Goal: Information Seeking & Learning: Check status

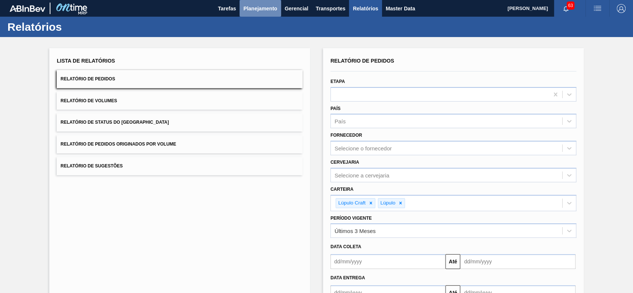
click at [278, 12] on button "Planejamento" at bounding box center [259, 8] width 41 height 17
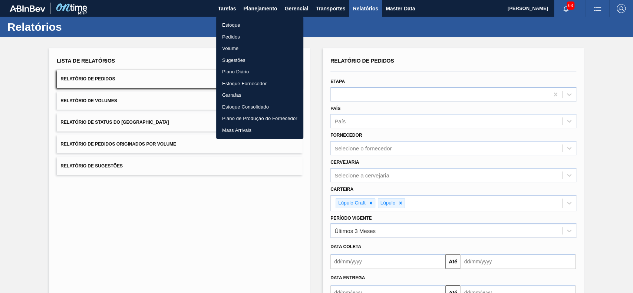
click at [264, 29] on li "Estoque" at bounding box center [259, 25] width 87 height 12
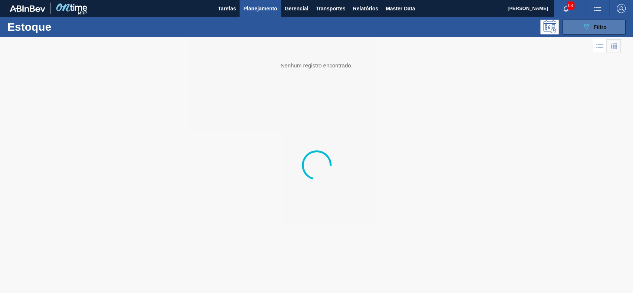
click at [580, 28] on button "089F7B8B-B2A5-4AFE-B5C0-19BA573D28AC Filtro" at bounding box center [593, 27] width 63 height 15
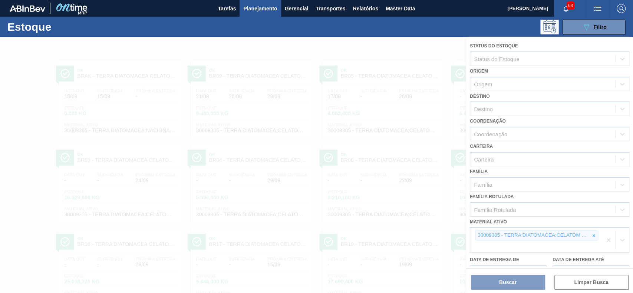
click at [592, 234] on div at bounding box center [316, 165] width 633 height 256
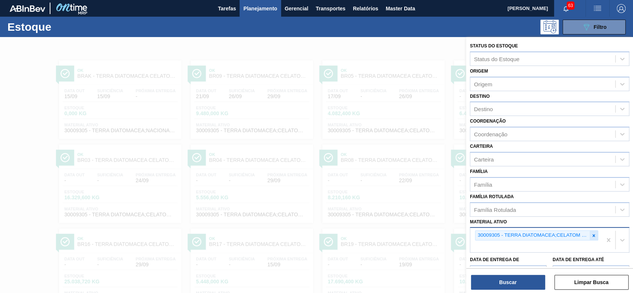
click at [591, 233] on icon at bounding box center [593, 235] width 5 height 5
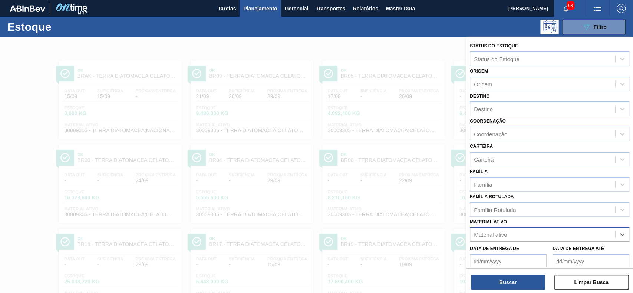
click at [557, 232] on div "Material ativo" at bounding box center [542, 234] width 145 height 11
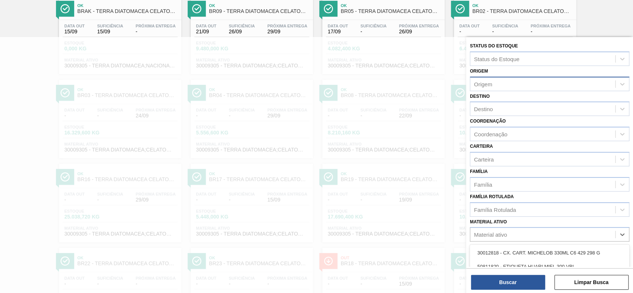
click at [500, 81] on div "Origem" at bounding box center [542, 84] width 145 height 11
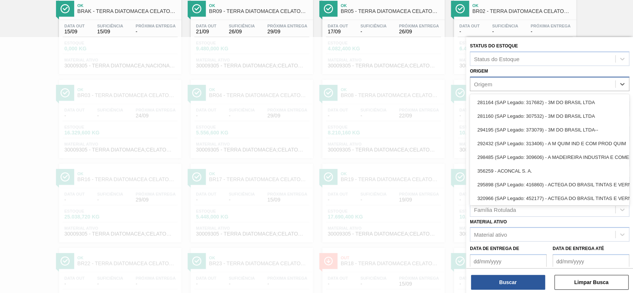
click at [515, 84] on div "Origem" at bounding box center [542, 84] width 145 height 11
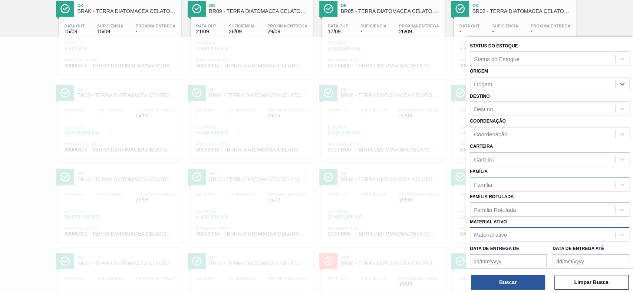
click at [530, 230] on div "Material ativo" at bounding box center [542, 234] width 145 height 11
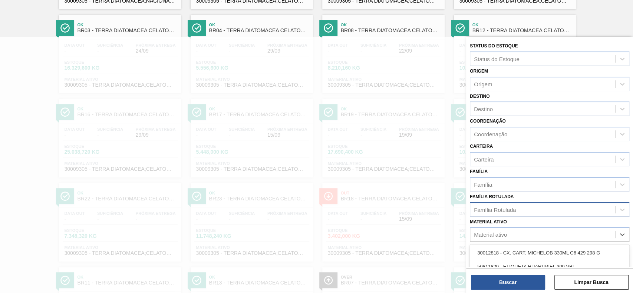
click at [528, 212] on div "Família Rotulada" at bounding box center [542, 209] width 145 height 11
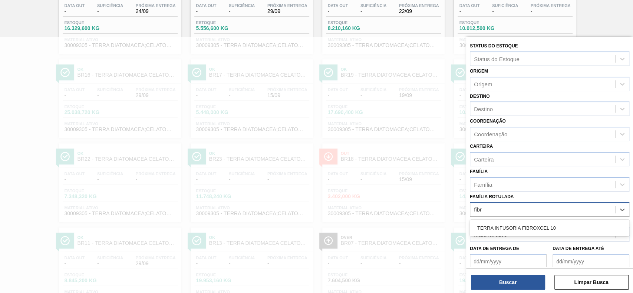
type Rotulada "fibro"
click at [531, 225] on div "TERRA INFUSORIA FIBROXCEL 10" at bounding box center [548, 228] width 159 height 14
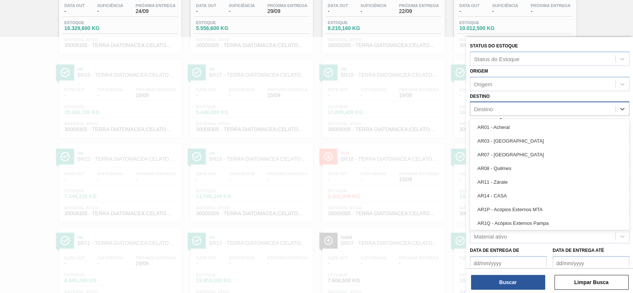
click at [513, 105] on div "Destino" at bounding box center [542, 109] width 145 height 11
type input "br16"
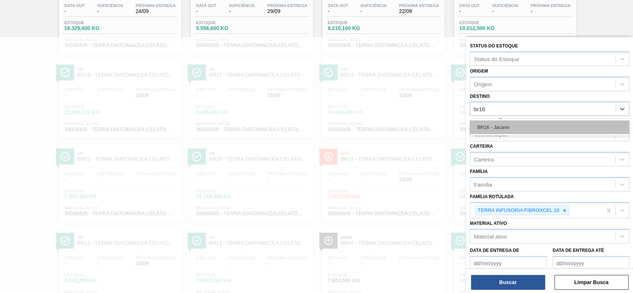
drag, startPoint x: 520, startPoint y: 120, endPoint x: 526, endPoint y: 164, distance: 44.1
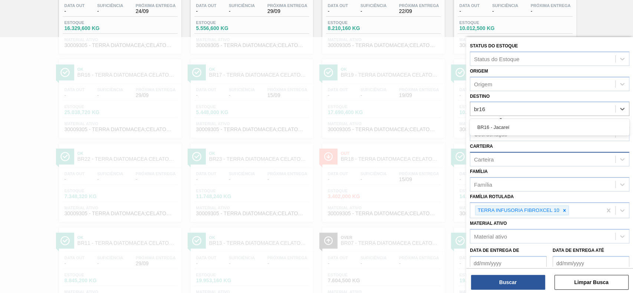
click at [521, 122] on div "BR16 - Jacareí" at bounding box center [548, 127] width 159 height 14
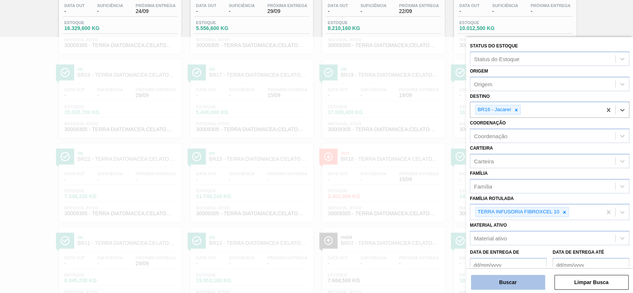
click at [525, 281] on button "Buscar" at bounding box center [508, 282] width 74 height 15
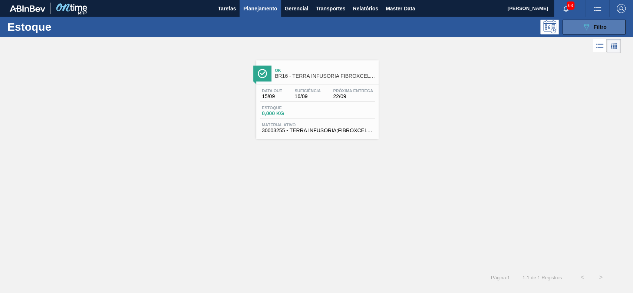
click at [578, 27] on button "089F7B8B-B2A5-4AFE-B5C0-19BA573D28AC Filtro" at bounding box center [593, 27] width 63 height 15
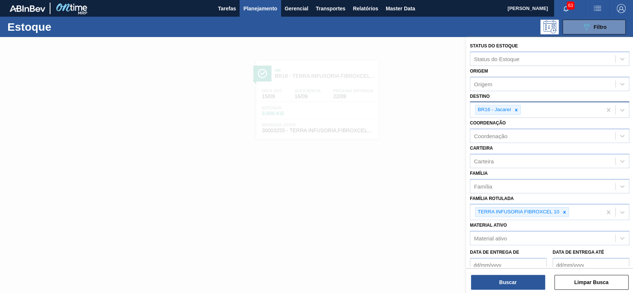
click at [517, 105] on div "BR16 - Jacareí" at bounding box center [498, 110] width 46 height 10
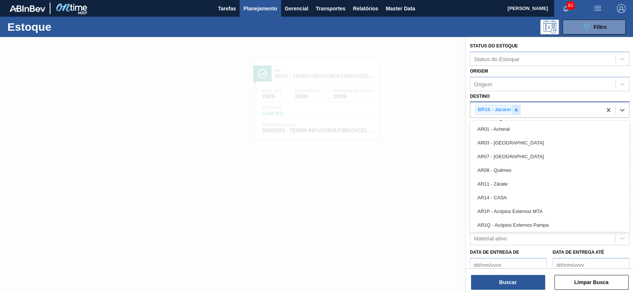
click at [516, 108] on icon at bounding box center [515, 109] width 5 height 5
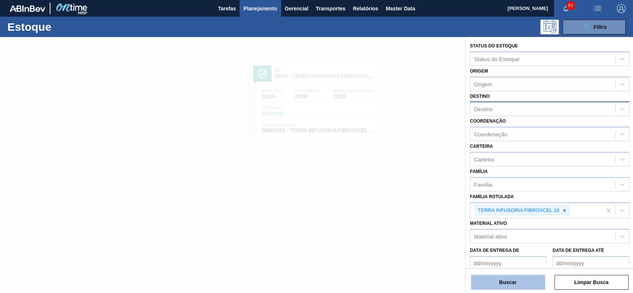
click at [509, 281] on button "Buscar" at bounding box center [508, 282] width 74 height 15
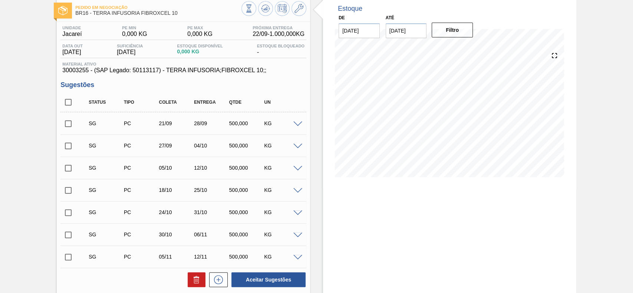
scroll to position [142, 0]
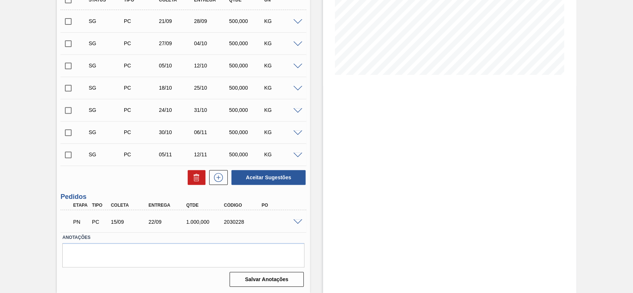
click at [296, 220] on span at bounding box center [297, 222] width 9 height 6
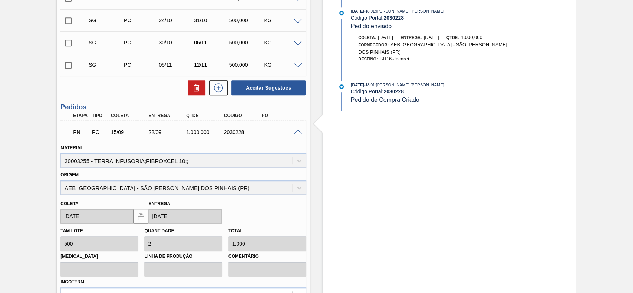
scroll to position [173, 0]
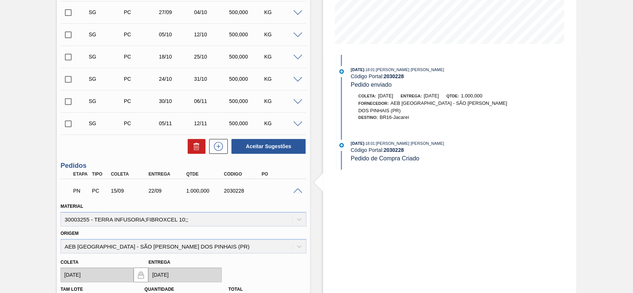
click at [296, 188] on span at bounding box center [297, 191] width 9 height 6
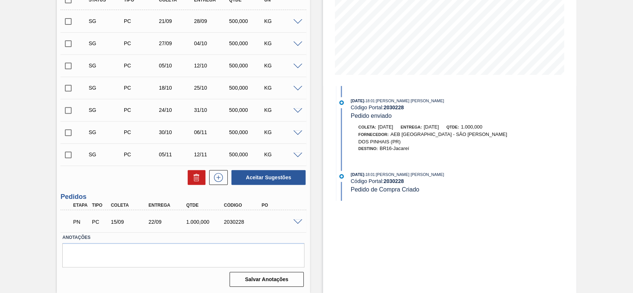
scroll to position [0, 0]
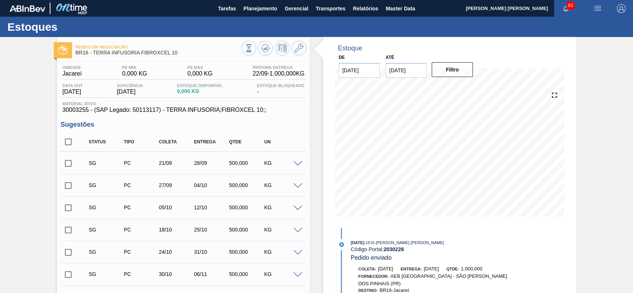
click at [296, 167] on div "SG PC 21/09 28/09 500,000 KG" at bounding box center [183, 163] width 246 height 19
click at [297, 166] on span at bounding box center [297, 164] width 9 height 6
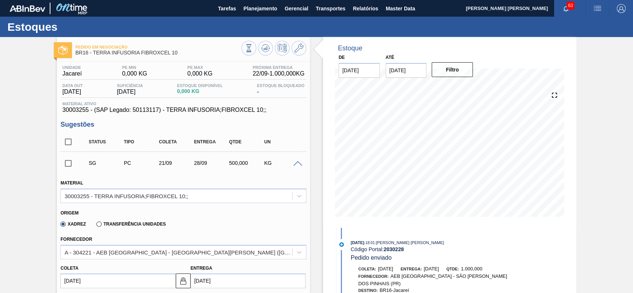
click at [296, 165] on span at bounding box center [297, 164] width 9 height 6
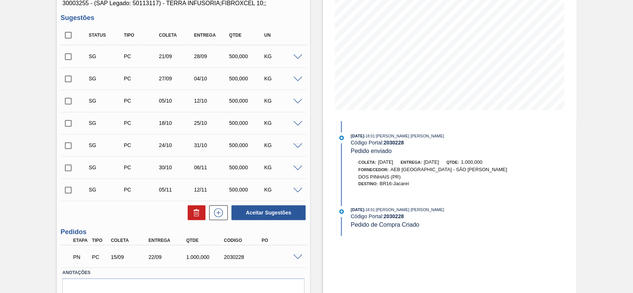
scroll to position [142, 0]
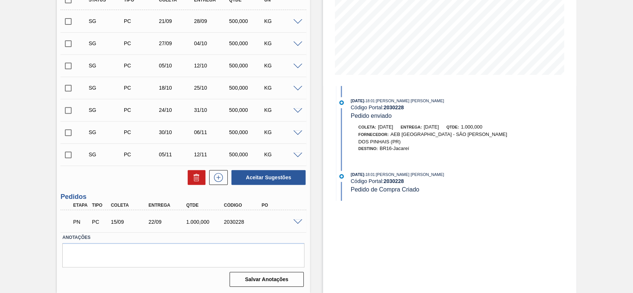
click at [296, 221] on span at bounding box center [297, 222] width 9 height 6
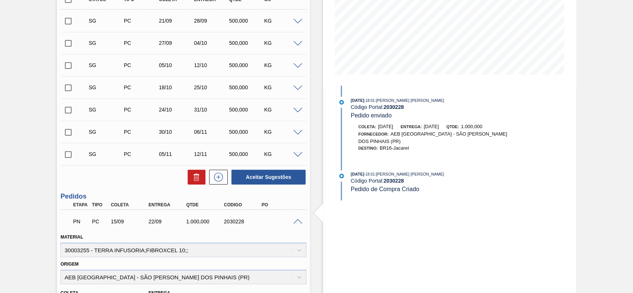
click at [297, 220] on span at bounding box center [297, 222] width 9 height 6
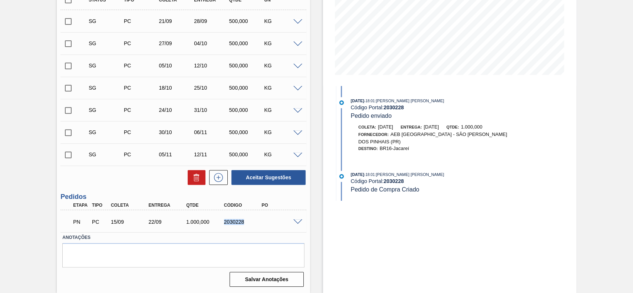
drag, startPoint x: 243, startPoint y: 222, endPoint x: 223, endPoint y: 223, distance: 20.1
click at [223, 223] on div "2030228" at bounding box center [243, 222] width 42 height 6
copy div "2030228"
click at [291, 241] on label "Anotações" at bounding box center [183, 237] width 242 height 11
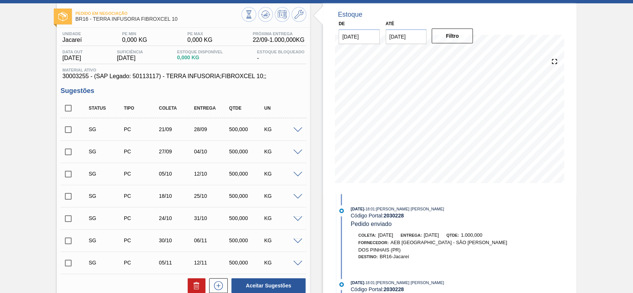
scroll to position [49, 0]
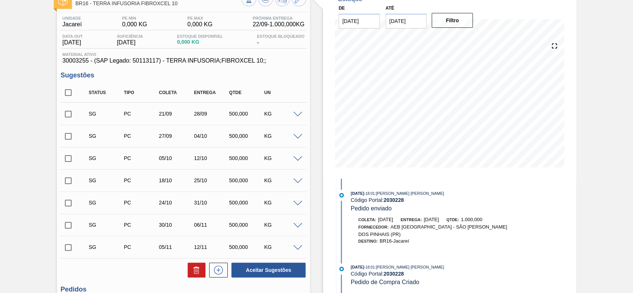
click at [72, 95] on input "checkbox" at bounding box center [68, 93] width 16 height 16
checkbox input "true"
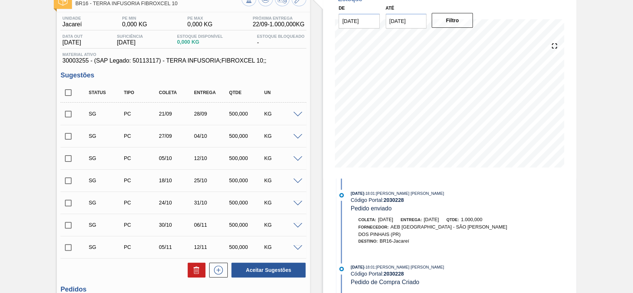
checkbox input "true"
click at [192, 268] on icon at bounding box center [196, 270] width 9 height 9
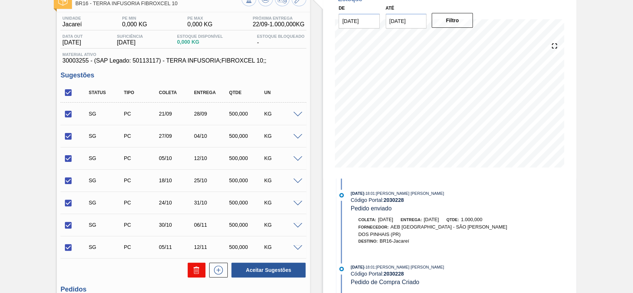
checkbox input "false"
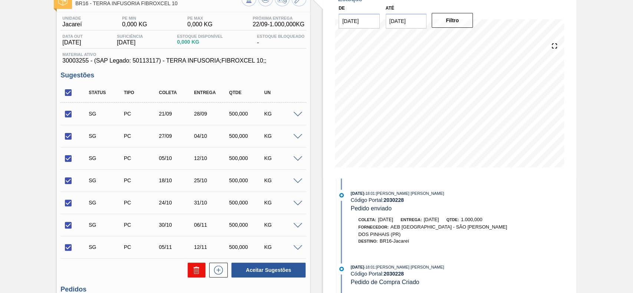
checkbox input "false"
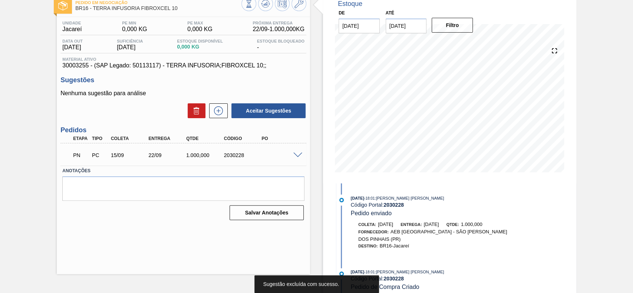
scroll to position [0, 0]
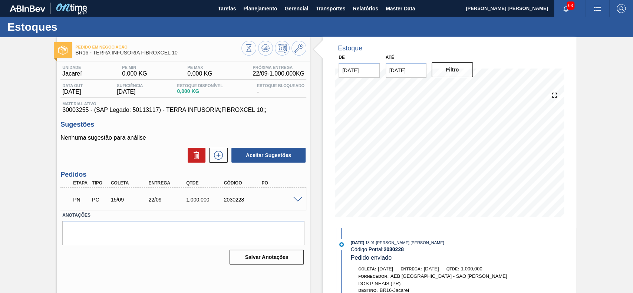
click at [297, 199] on span at bounding box center [297, 200] width 9 height 6
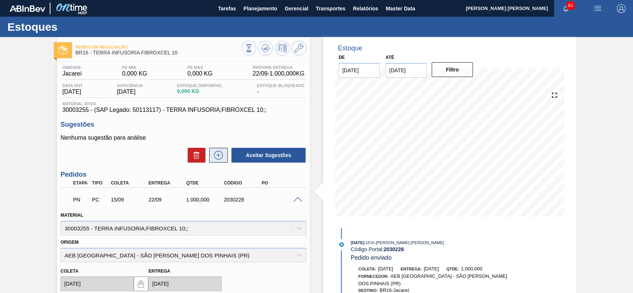
click at [214, 160] on icon at bounding box center [218, 155] width 12 height 9
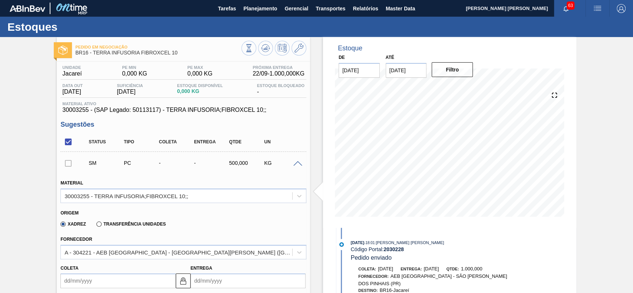
scroll to position [49, 0]
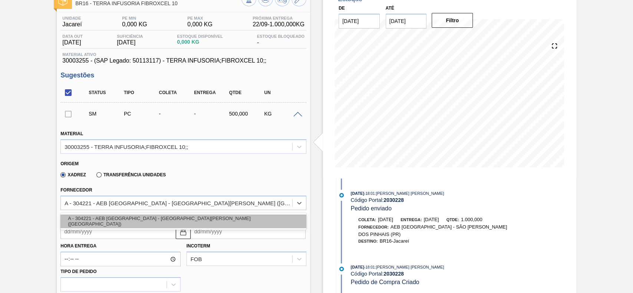
drag, startPoint x: 212, startPoint y: 200, endPoint x: 99, endPoint y: 218, distance: 115.1
click at [76, 201] on div "A - 304221 - AEB [GEOGRAPHIC_DATA] - [GEOGRAPHIC_DATA][PERSON_NAME] ([GEOGRAPHI…" at bounding box center [176, 203] width 231 height 11
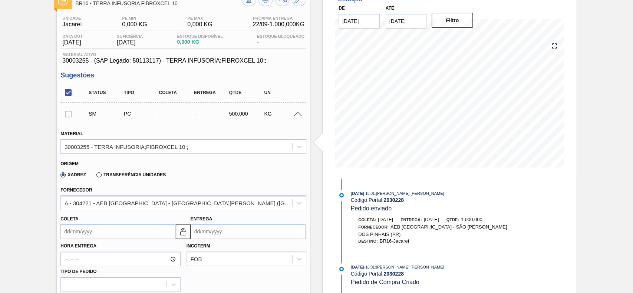
drag, startPoint x: 88, startPoint y: 222, endPoint x: 72, endPoint y: 198, distance: 29.2
click at [72, 196] on div "Fornecedor A - 304221 - AEB [GEOGRAPHIC_DATA] - [GEOGRAPHIC_DATA][PERSON_NAME] …" at bounding box center [183, 197] width 246 height 25
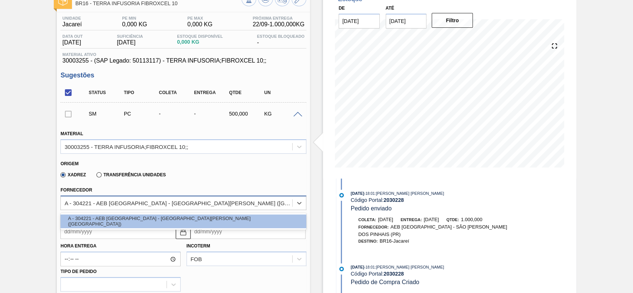
click at [70, 204] on div "A - 304221 - AEB [GEOGRAPHIC_DATA] - [GEOGRAPHIC_DATA][PERSON_NAME] ([GEOGRAPHI…" at bounding box center [178, 203] width 228 height 6
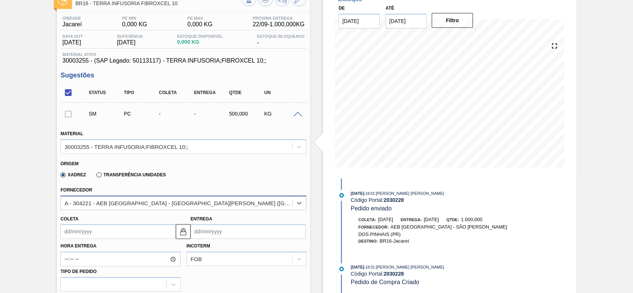
drag, startPoint x: 62, startPoint y: 204, endPoint x: 80, endPoint y: 202, distance: 17.9
click at [120, 203] on div "A - 304221 - AEB [GEOGRAPHIC_DATA] - [GEOGRAPHIC_DATA][PERSON_NAME] ([GEOGRAPHI…" at bounding box center [176, 203] width 231 height 11
drag, startPoint x: 74, startPoint y: 202, endPoint x: 67, endPoint y: 202, distance: 7.0
click at [74, 202] on div "A - 304221 - AEB [GEOGRAPHIC_DATA] - [GEOGRAPHIC_DATA][PERSON_NAME] ([GEOGRAPHI…" at bounding box center [178, 203] width 228 height 6
drag, startPoint x: 66, startPoint y: 202, endPoint x: 107, endPoint y: 205, distance: 41.2
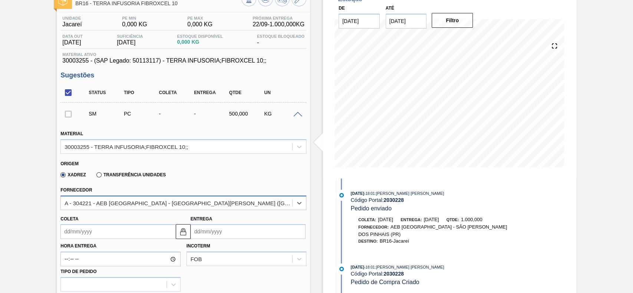
click at [112, 204] on div "A - 304221 - AEB [GEOGRAPHIC_DATA] - [GEOGRAPHIC_DATA][PERSON_NAME] ([GEOGRAPHI…" at bounding box center [178, 203] width 228 height 6
drag, startPoint x: 107, startPoint y: 205, endPoint x: 157, endPoint y: 207, distance: 49.3
click at [114, 205] on div "A - 304221 - AEB [GEOGRAPHIC_DATA] - [GEOGRAPHIC_DATA][PERSON_NAME] ([GEOGRAPHI…" at bounding box center [178, 203] width 228 height 6
drag, startPoint x: 214, startPoint y: 205, endPoint x: 114, endPoint y: 205, distance: 100.0
click at [114, 205] on div "A - 304221 - AEB [GEOGRAPHIC_DATA] - [GEOGRAPHIC_DATA][PERSON_NAME] ([GEOGRAPHI…" at bounding box center [176, 203] width 231 height 11
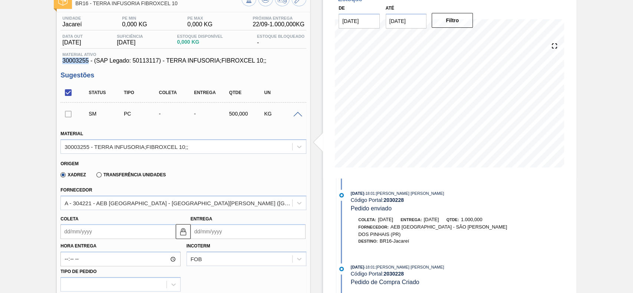
drag, startPoint x: 89, startPoint y: 62, endPoint x: 62, endPoint y: 64, distance: 26.4
click at [62, 64] on span "30003255 - (SAP Legado: 50113117) - TERRA INFUSORIA;FIBROXCEL 10;;" at bounding box center [183, 60] width 242 height 7
copy span "30003255"
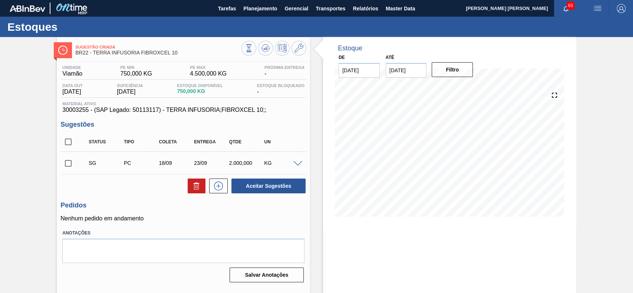
click at [292, 166] on div at bounding box center [298, 163] width 15 height 6
click at [294, 165] on span at bounding box center [297, 164] width 9 height 6
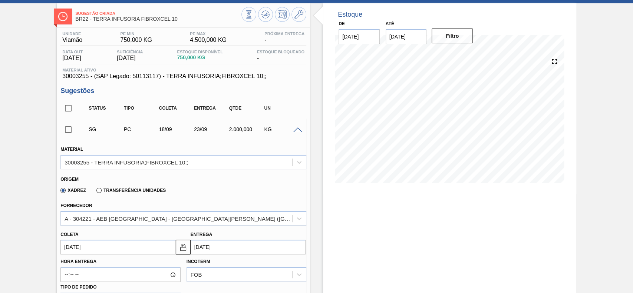
scroll to position [49, 0]
